Goal: Task Accomplishment & Management: Use online tool/utility

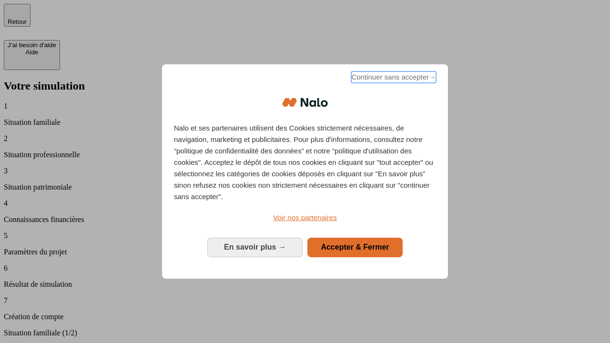
click at [393, 79] on span "Continuer sans accepter →" at bounding box center [393, 76] width 85 height 11
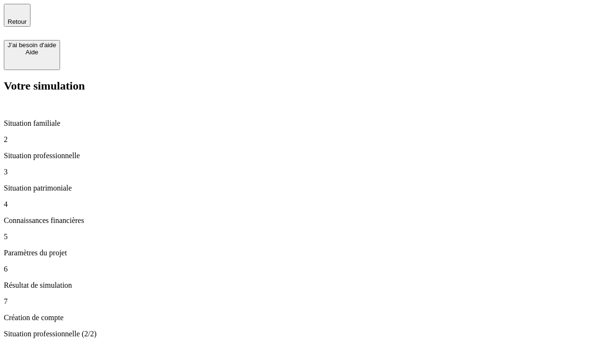
type input "30 000"
type input "1 000"
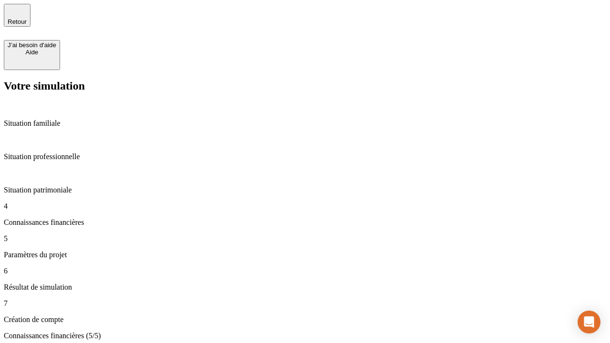
type input "65"
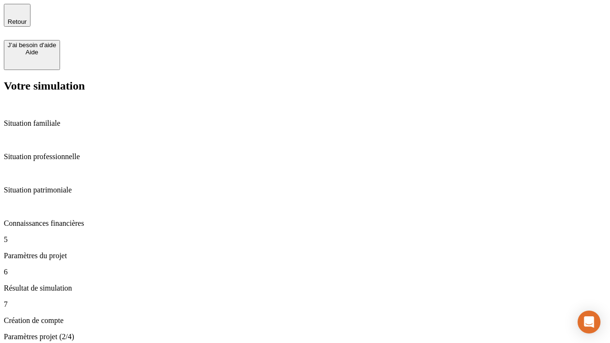
type input "5 000"
type input "640"
